Goal: Task Accomplishment & Management: Manage account settings

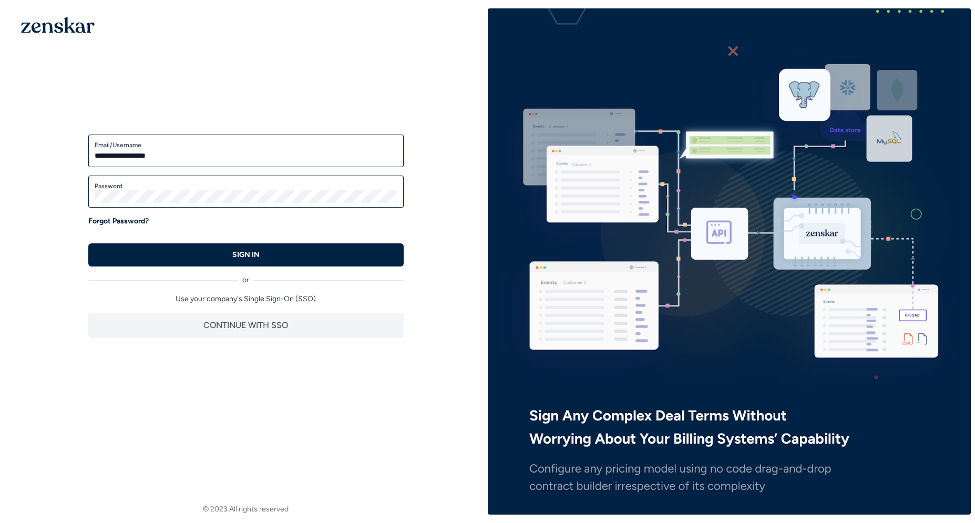
type input "**********"
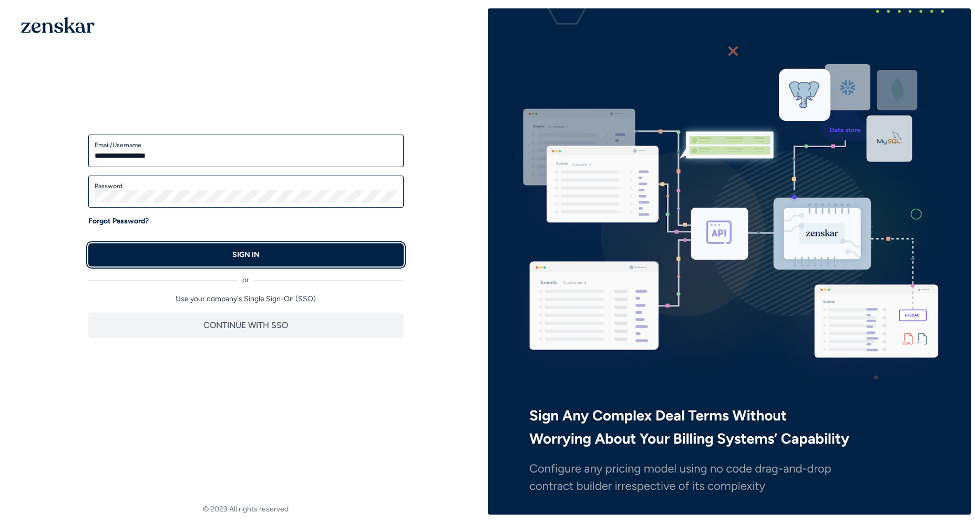
click at [211, 254] on button "SIGN IN" at bounding box center [245, 254] width 315 height 23
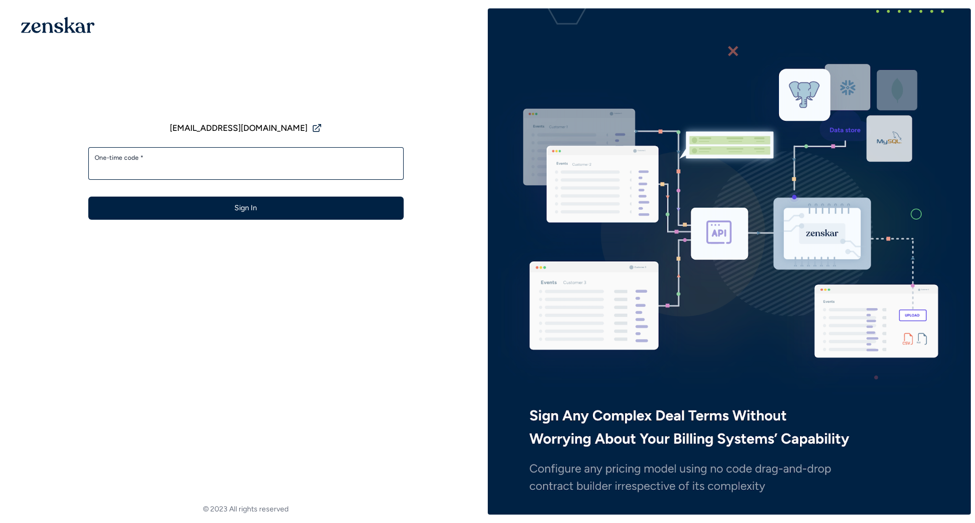
click at [221, 170] on input "One-time code *" at bounding box center [246, 168] width 303 height 13
type input "******"
click at [88, 197] on button "Sign In" at bounding box center [245, 208] width 315 height 23
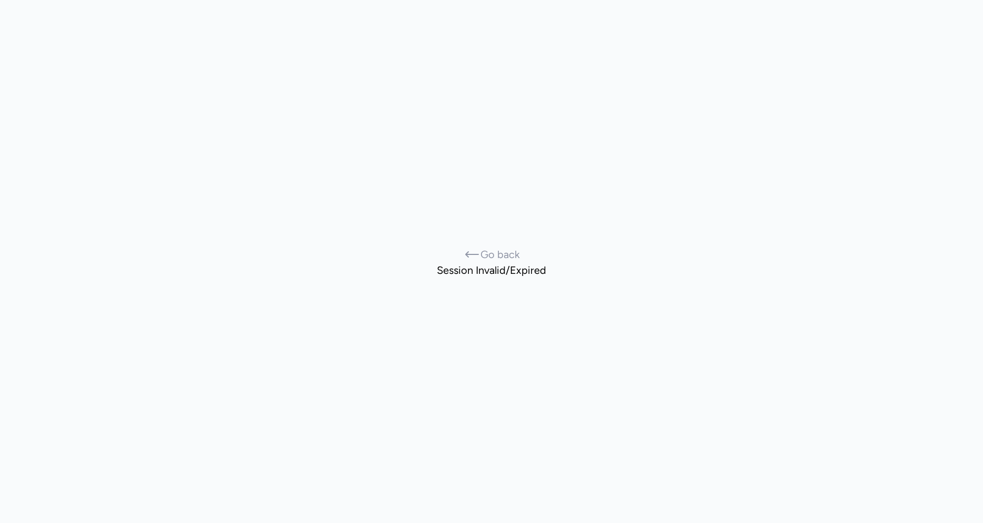
click at [493, 253] on span "Go back" at bounding box center [499, 254] width 39 height 15
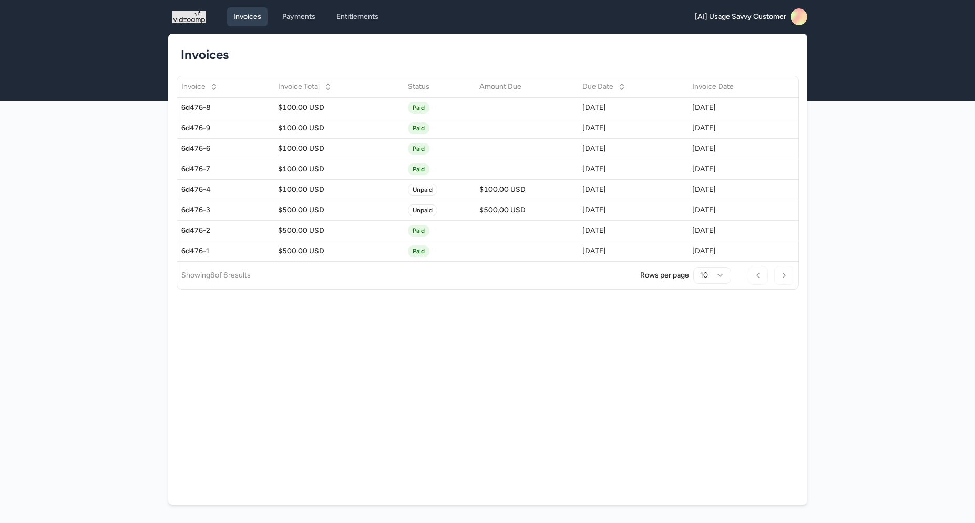
click at [305, 32] on div "Invoices Payments Entitlements [AI] Usage Savvy Customer Open main menu" at bounding box center [487, 17] width 639 height 34
click at [797, 20] on rect at bounding box center [798, 16] width 17 height 17
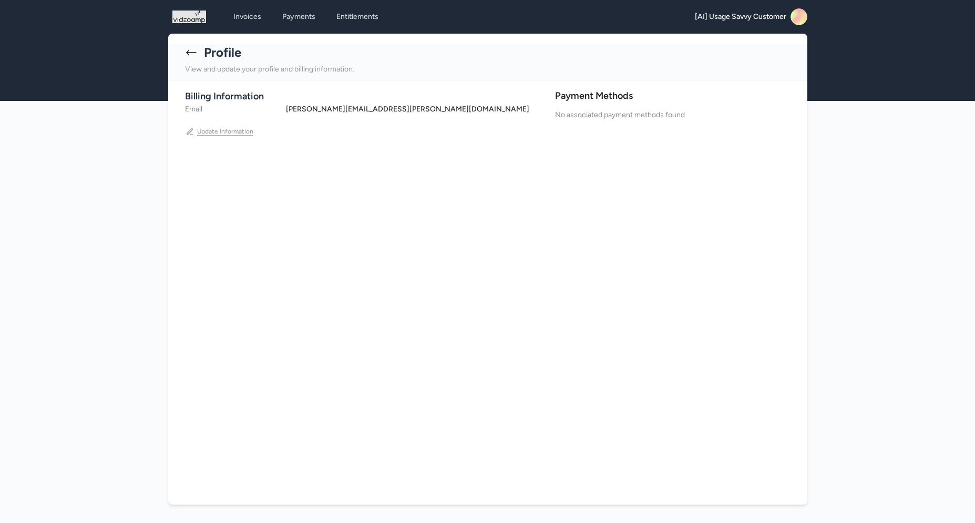
click at [207, 128] on button "Update Information" at bounding box center [219, 131] width 69 height 17
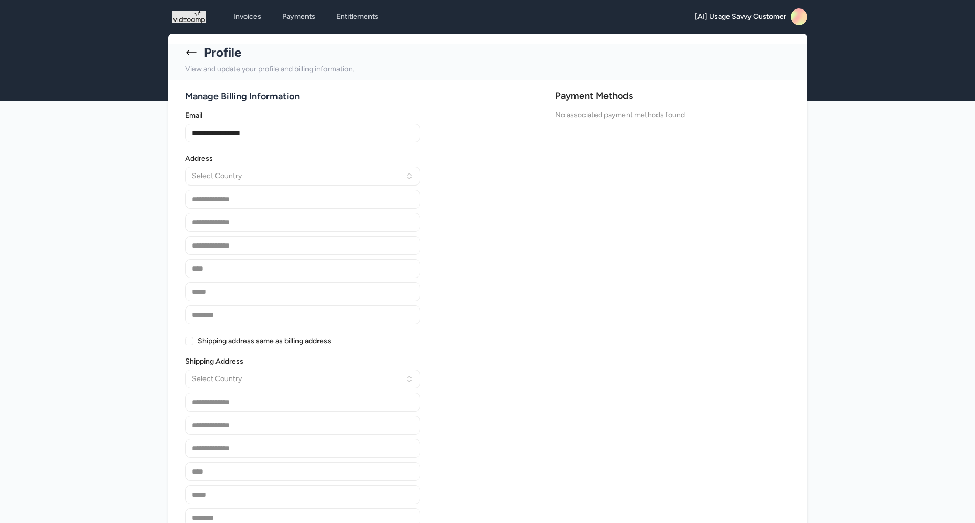
click at [191, 55] on icon at bounding box center [191, 52] width 13 height 13
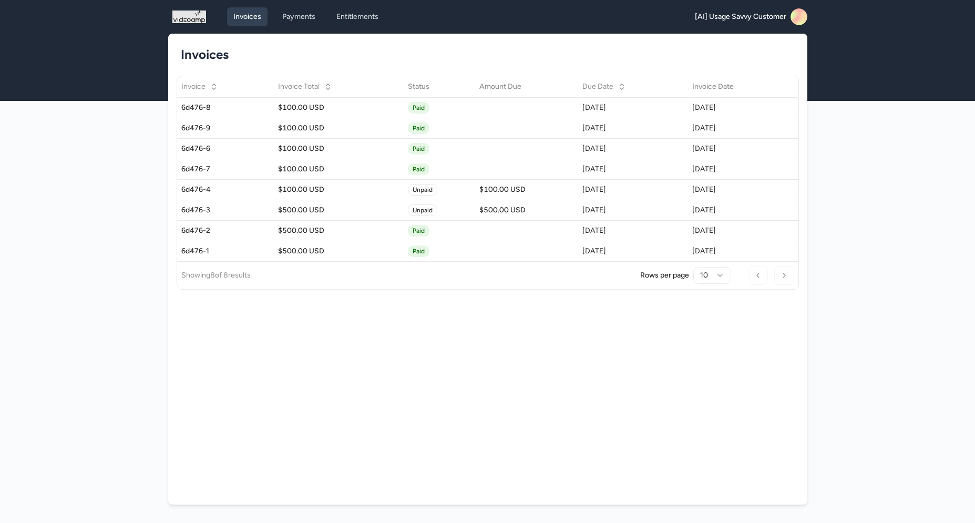
click at [311, 34] on div "Invoices" at bounding box center [488, 55] width 622 height 42
